Goal: Navigation & Orientation: Find specific page/section

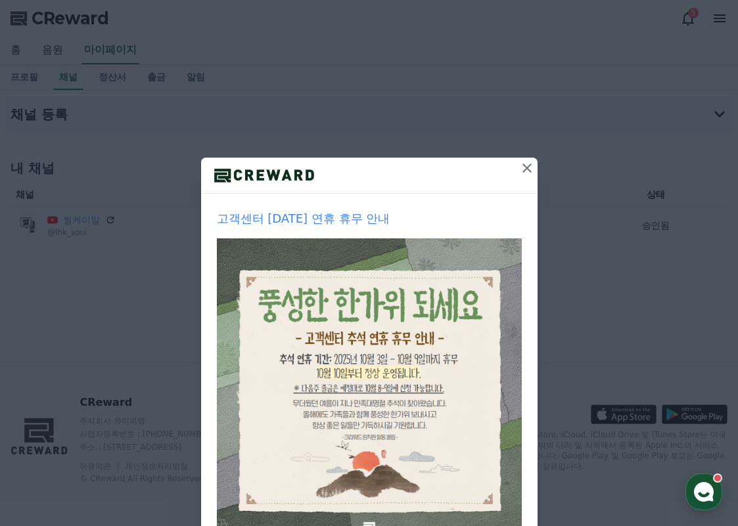
click at [521, 167] on icon at bounding box center [527, 168] width 16 height 16
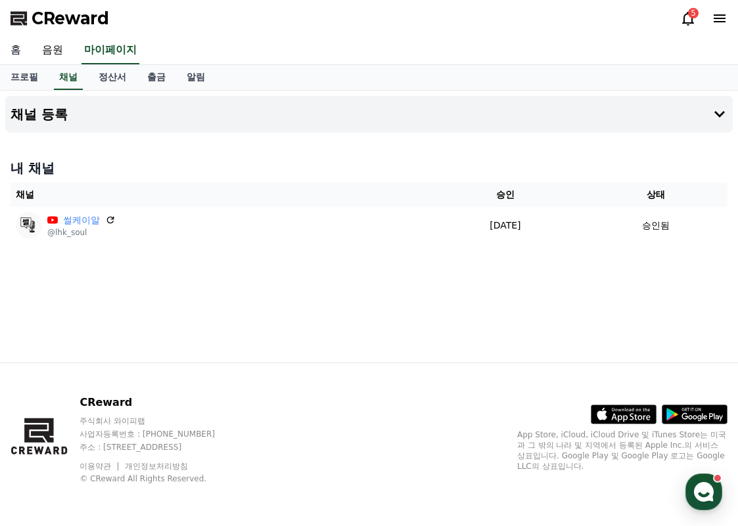
click at [17, 53] on link "홈" at bounding box center [16, 51] width 32 height 28
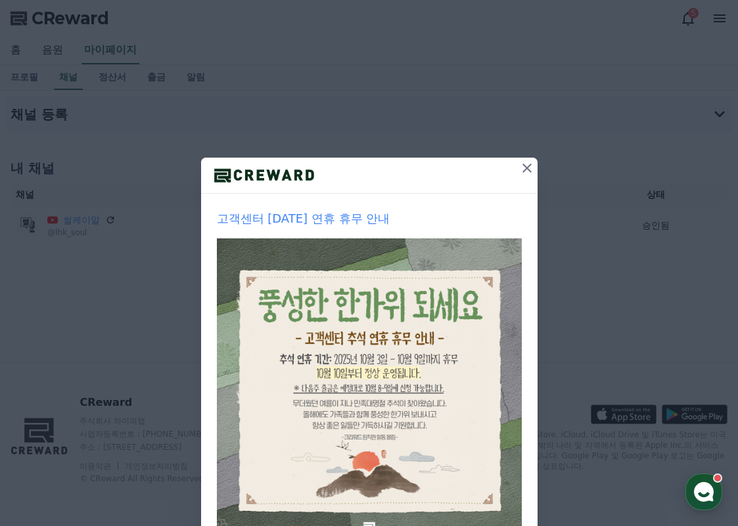
click at [533, 169] on icon at bounding box center [527, 168] width 16 height 16
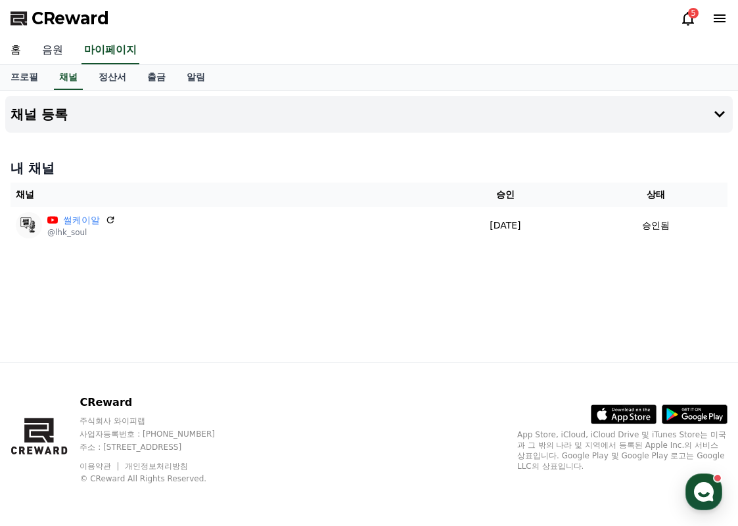
click at [52, 43] on link "음원" at bounding box center [53, 51] width 42 height 28
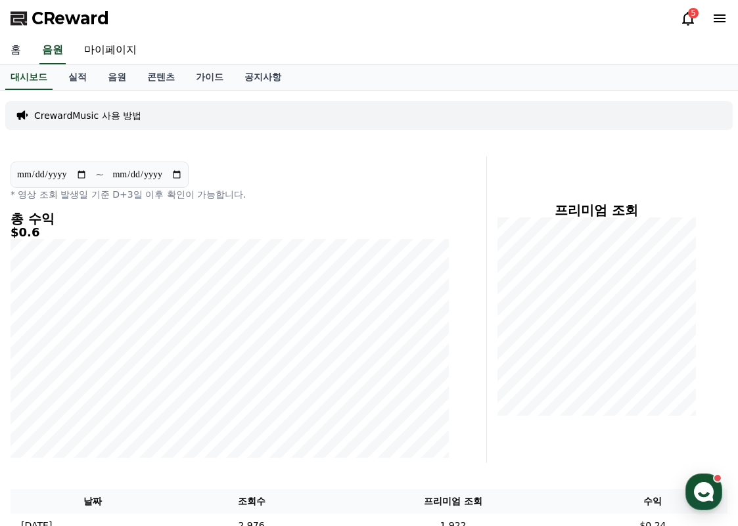
click at [11, 53] on link "홈" at bounding box center [16, 51] width 32 height 28
click at [699, 491] on use "button" at bounding box center [704, 492] width 20 height 20
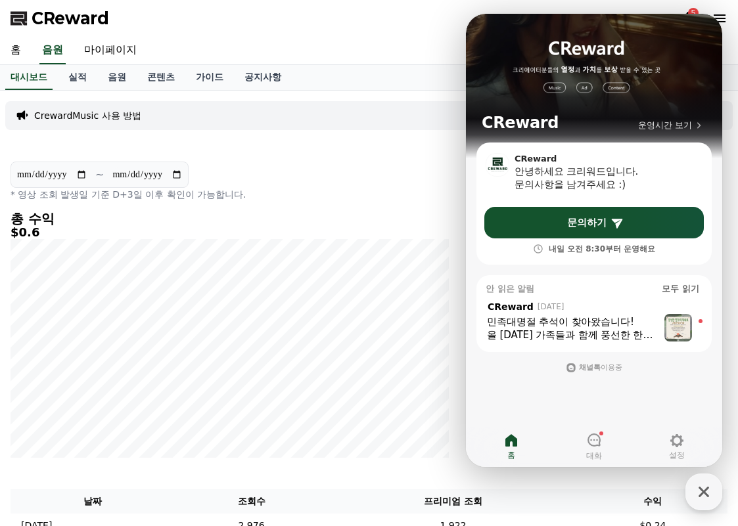
click at [637, 324] on div "민족대명절 추석이 찾아왔습니다!" at bounding box center [572, 321] width 171 height 13
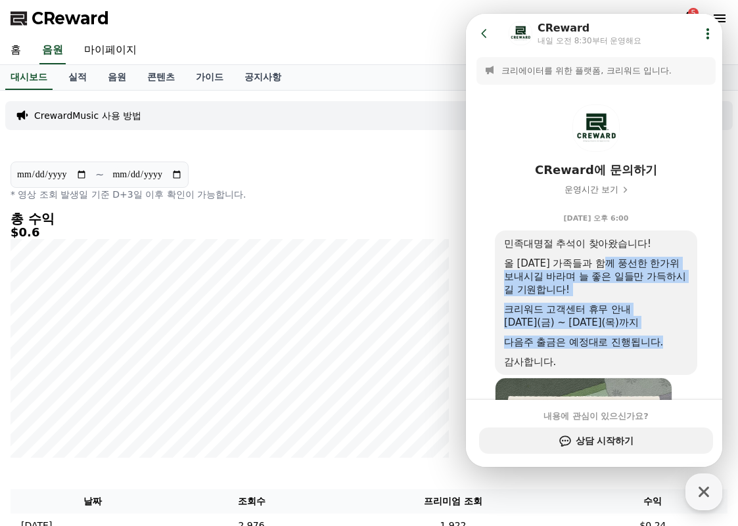
drag, startPoint x: 606, startPoint y: 259, endPoint x: 605, endPoint y: 340, distance: 81.4
click at [605, 340] on div "민족대명절 추석이 찾아왔습니다! 올 추석 가족들과 함께 풍선한 한가위 보내시길 바라며 늘 좋은 일들만 가득하시길 기원합니다! 크리워드 고객센터…" at bounding box center [596, 302] width 184 height 131
click at [605, 349] on div at bounding box center [596, 352] width 184 height 7
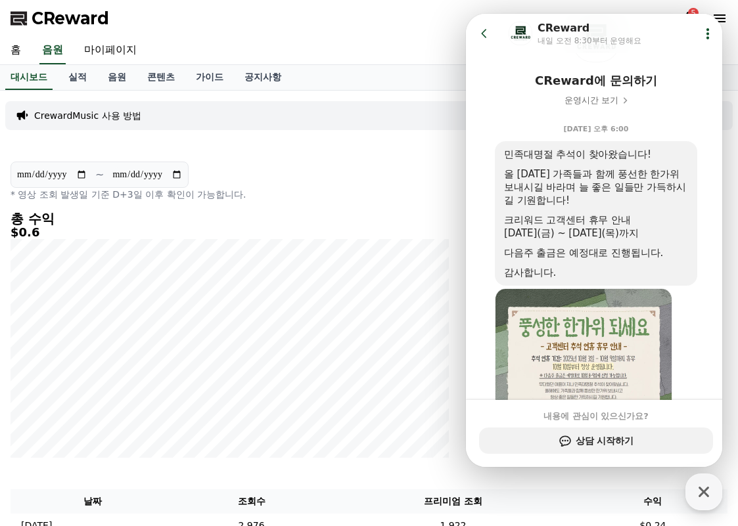
scroll to position [183, 0]
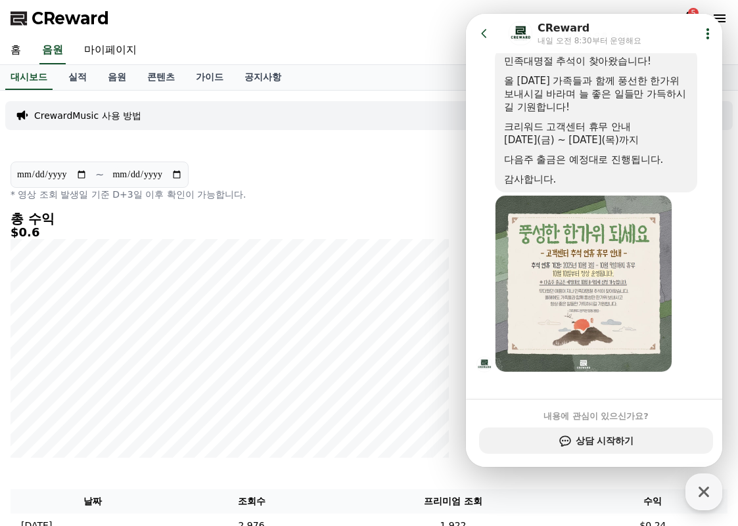
click at [347, 181] on div "**********" at bounding box center [230, 181] width 439 height 39
click at [196, 83] on link "가이드" at bounding box center [209, 77] width 49 height 25
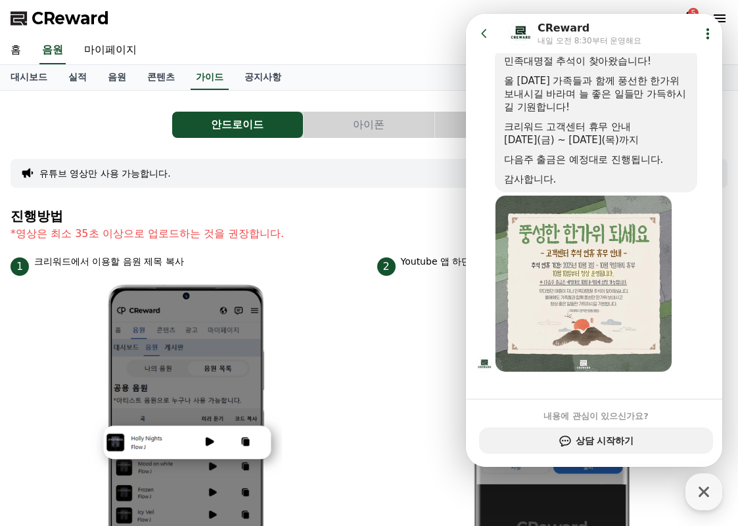
click at [261, 63] on div "홈 음원 마이페이지" at bounding box center [369, 51] width 738 height 28
click at [245, 76] on link "공지사항" at bounding box center [263, 77] width 58 height 25
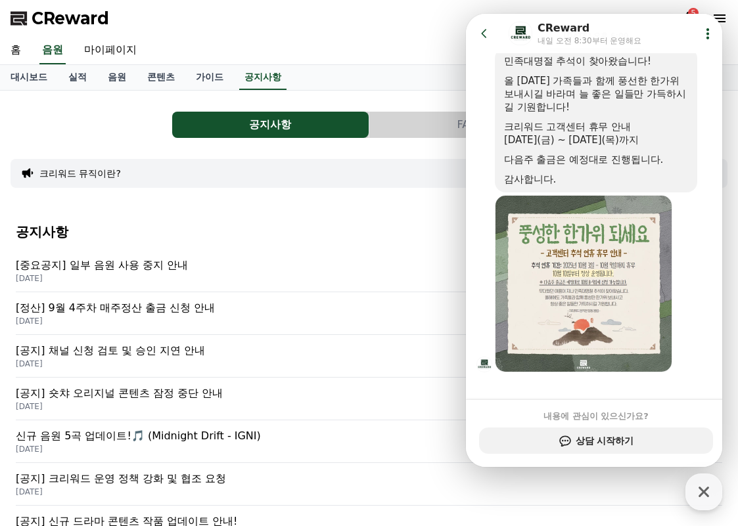
click at [108, 35] on div "CReward 5" at bounding box center [369, 18] width 738 height 37
click at [108, 55] on link "마이페이지" at bounding box center [111, 51] width 74 height 28
select select "**********"
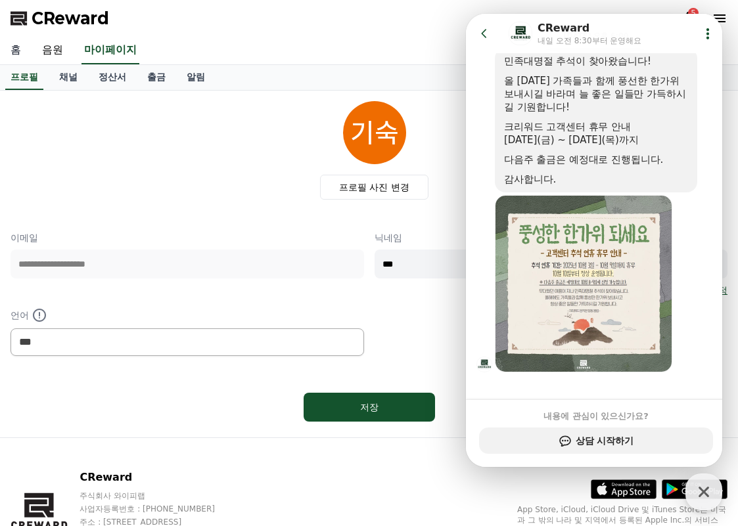
click at [26, 58] on link "홈" at bounding box center [16, 51] width 32 height 28
